Goal: Information Seeking & Learning: Learn about a topic

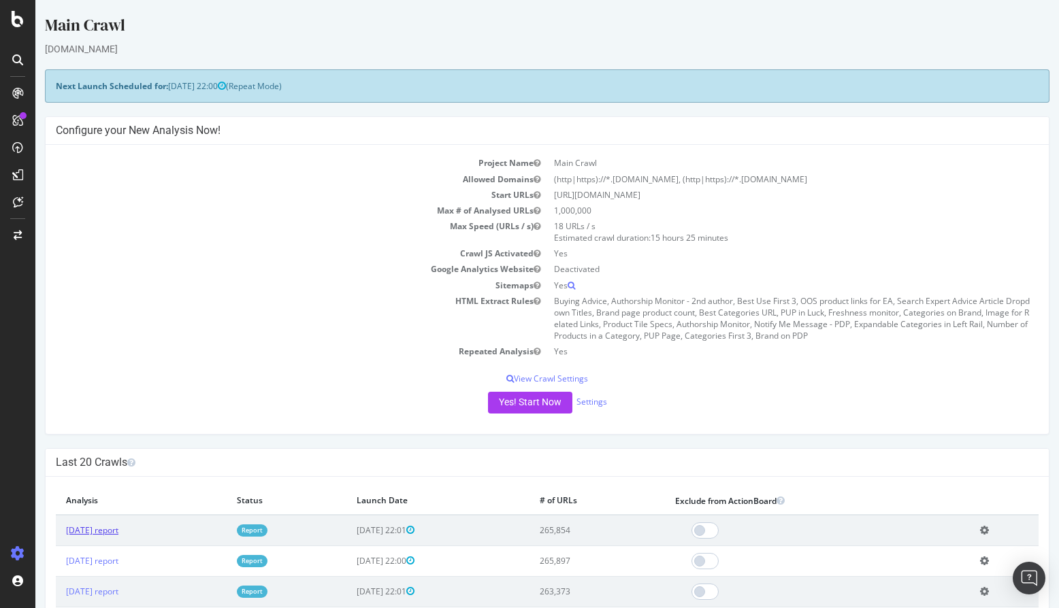
click at [118, 527] on link "[DATE] report" at bounding box center [92, 531] width 52 height 12
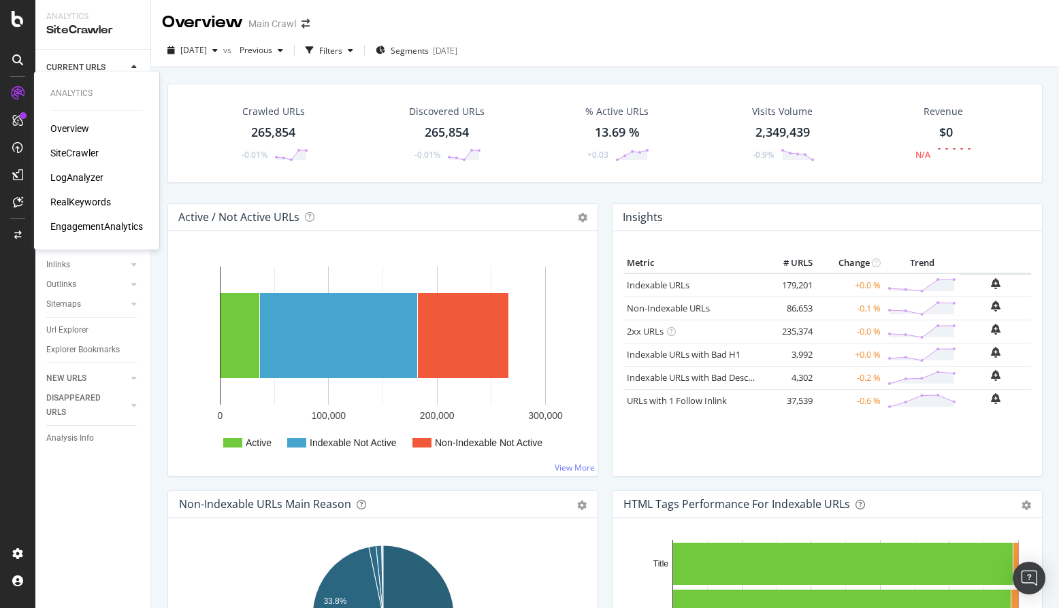
click at [99, 197] on div "RealKeywords" at bounding box center [80, 202] width 61 height 14
